Goal: Transaction & Acquisition: Subscribe to service/newsletter

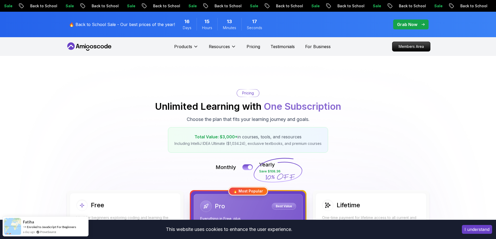
click at [251, 50] on div "Products Resources Pricing Testimonials For Business" at bounding box center [252, 46] width 157 height 10
click at [251, 47] on p "Pricing" at bounding box center [254, 47] width 14 height 6
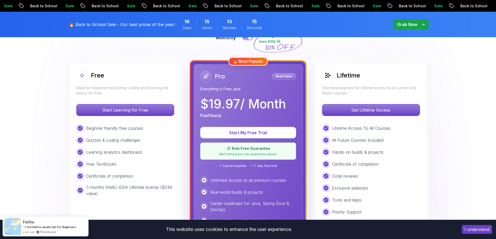
scroll to position [130, 0]
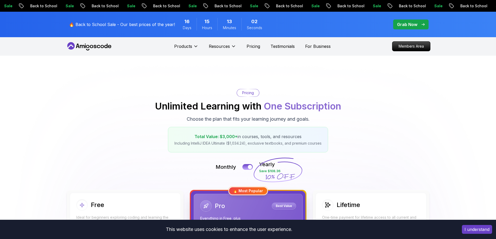
scroll to position [0, 0]
click at [103, 46] on icon at bounding box center [89, 46] width 47 height 8
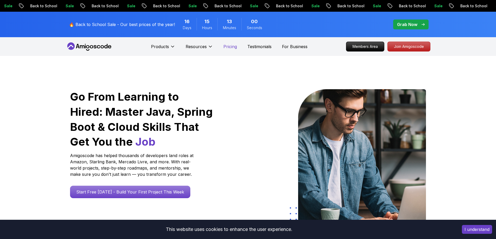
click at [234, 49] on p "Pricing" at bounding box center [231, 47] width 14 height 6
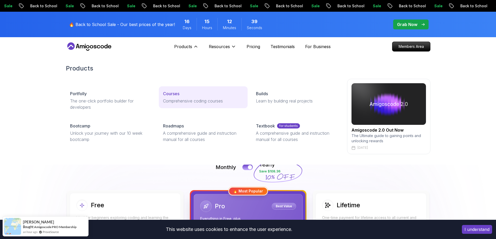
click at [183, 95] on div "Courses" at bounding box center [203, 94] width 81 height 6
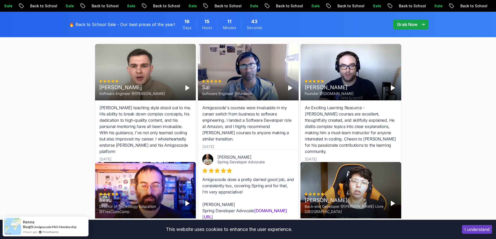
scroll to position [1746, 0]
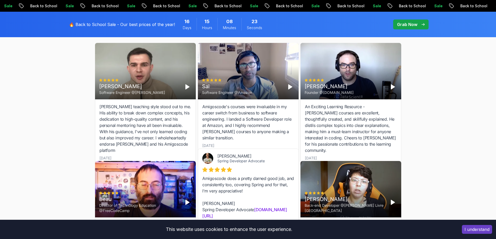
click at [440, 126] on div "Students Success Discover How Our Students Succeed See how our students are ach…" at bounding box center [248, 142] width 496 height 332
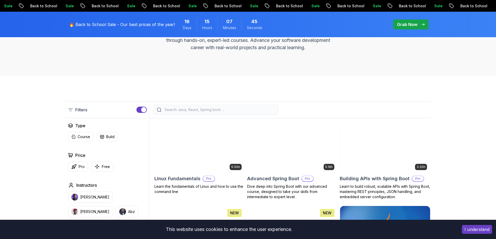
scroll to position [0, 0]
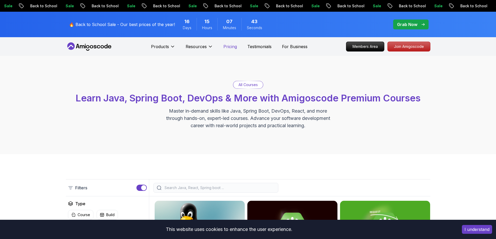
click at [233, 47] on p "Pricing" at bounding box center [231, 47] width 14 height 6
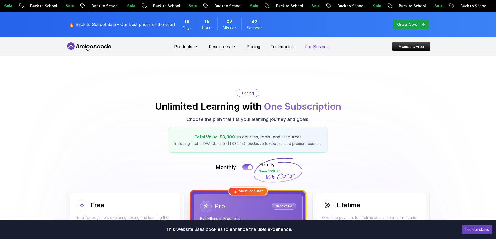
click at [309, 47] on p "For Business" at bounding box center [318, 47] width 26 height 6
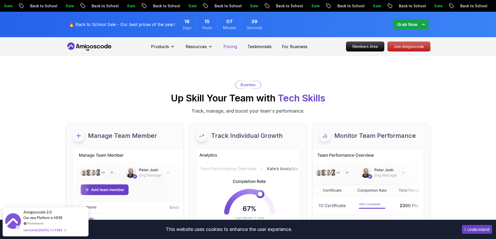
click at [233, 48] on p "Pricing" at bounding box center [231, 47] width 14 height 6
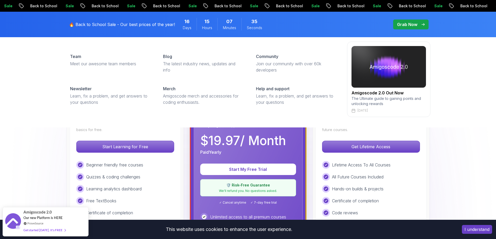
scroll to position [52, 0]
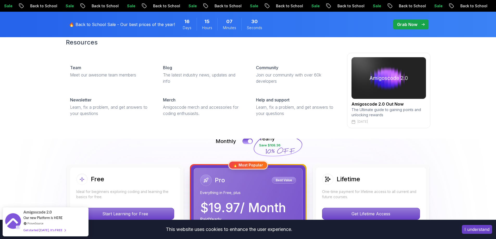
click at [476, 63] on div "Resources Team Meet our awesome team members Blog The latest industry news, upd…" at bounding box center [248, 83] width 496 height 111
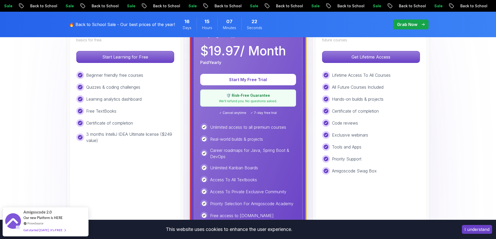
scroll to position [130, 0]
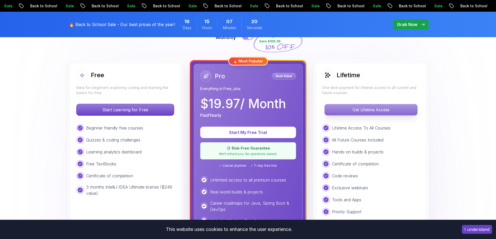
click at [382, 114] on p "Get Lifetime Access" at bounding box center [371, 109] width 92 height 11
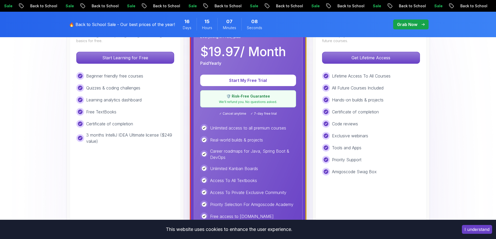
scroll to position [78, 0]
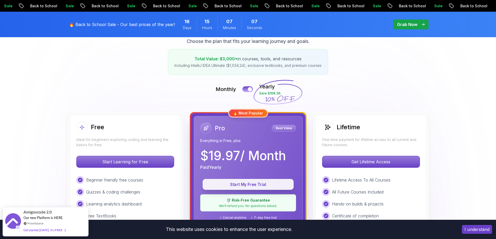
click at [249, 187] on p "Start My Free Trial" at bounding box center [248, 185] width 79 height 6
click at [250, 185] on p "Start My Free Trial" at bounding box center [248, 185] width 79 height 6
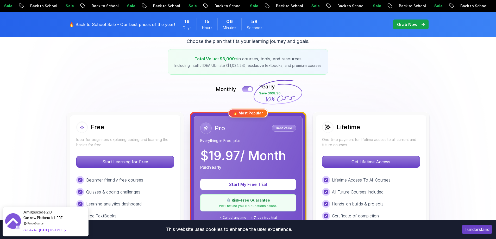
click at [249, 88] on div at bounding box center [250, 89] width 4 height 4
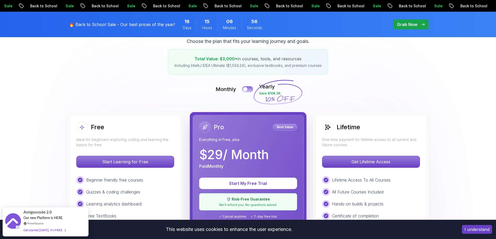
click at [252, 88] on button at bounding box center [247, 89] width 11 height 6
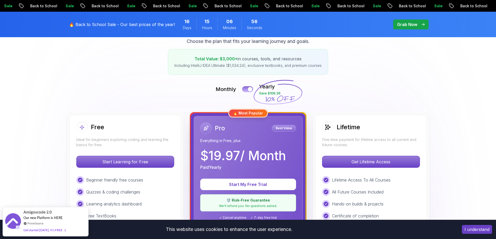
click at [252, 88] on button at bounding box center [247, 89] width 11 height 6
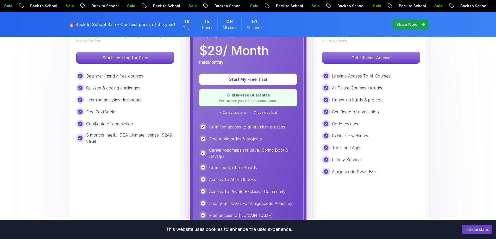
scroll to position [52, 0]
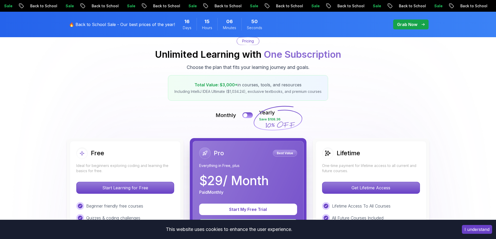
click at [416, 28] on span "pre-order" at bounding box center [410, 25] width 35 height 10
click at [413, 22] on p "Grab Now" at bounding box center [407, 24] width 20 height 6
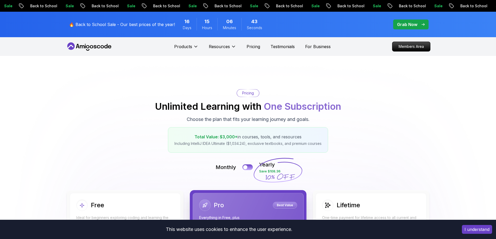
click at [409, 25] on p "Grab Now" at bounding box center [407, 24] width 20 height 6
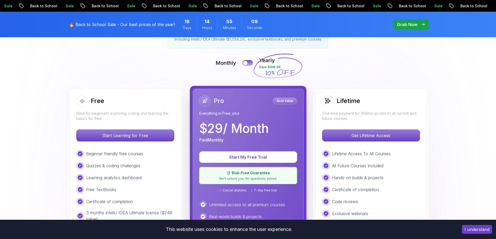
scroll to position [104, 0]
click at [146, 109] on div "Free Ideal for beginners exploring coding and learning the basics for free." at bounding box center [125, 109] width 98 height 26
